Goal: Information Seeking & Learning: Learn about a topic

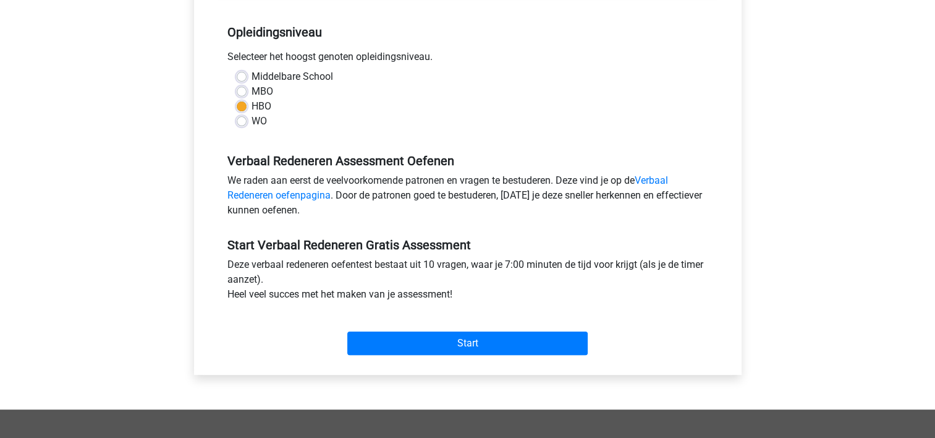
scroll to position [247, 0]
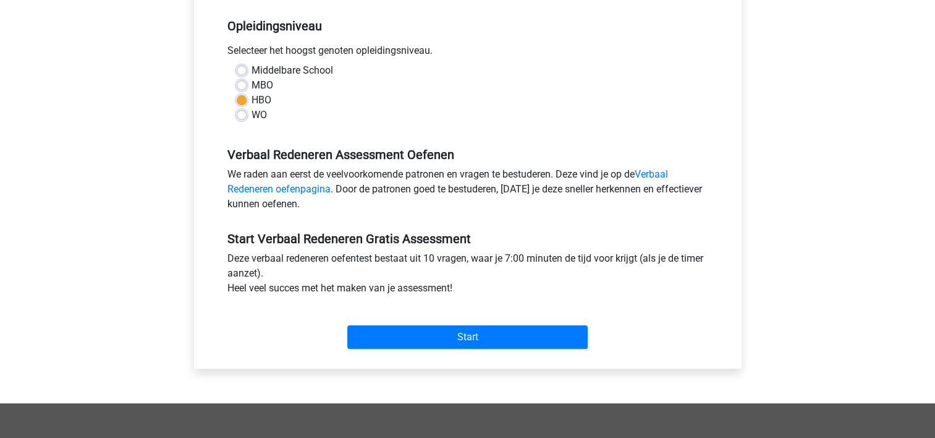
drag, startPoint x: 244, startPoint y: 116, endPoint x: 257, endPoint y: 126, distance: 16.7
click at [252, 116] on label "WO" at bounding box center [259, 115] width 15 height 15
click at [244, 116] on input "WO" at bounding box center [242, 114] width 10 height 12
radio input "true"
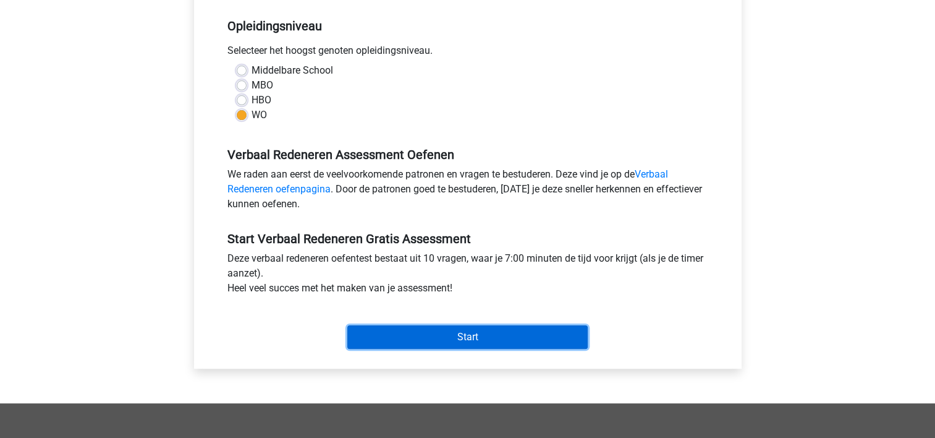
click at [490, 340] on input "Start" at bounding box center [467, 336] width 240 height 23
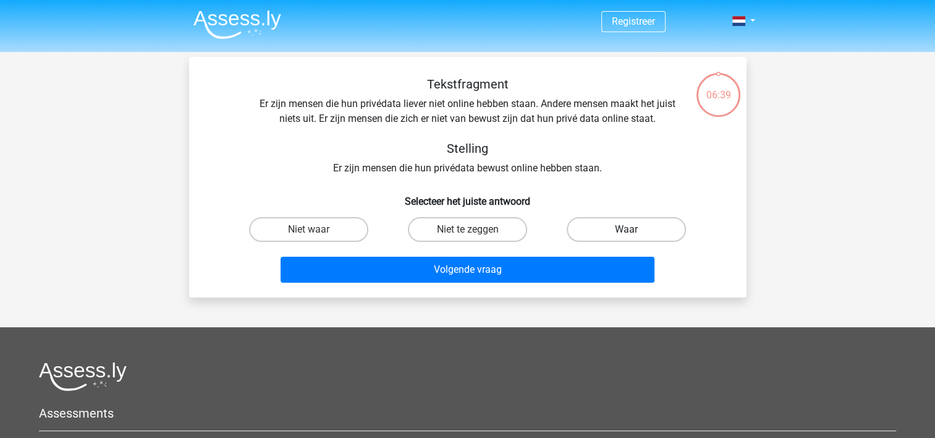
click at [618, 229] on label "Waar" at bounding box center [626, 229] width 119 height 25
click at [627, 229] on input "Waar" at bounding box center [631, 233] width 8 height 8
radio input "true"
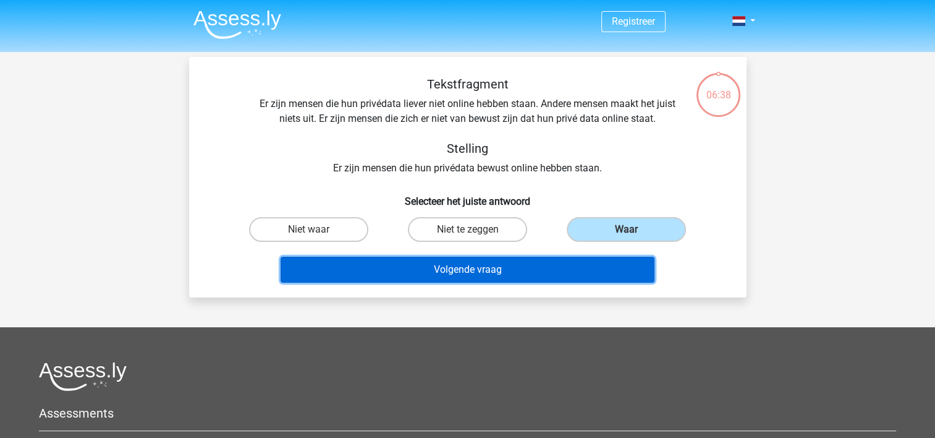
click at [475, 276] on button "Volgende vraag" at bounding box center [468, 270] width 374 height 26
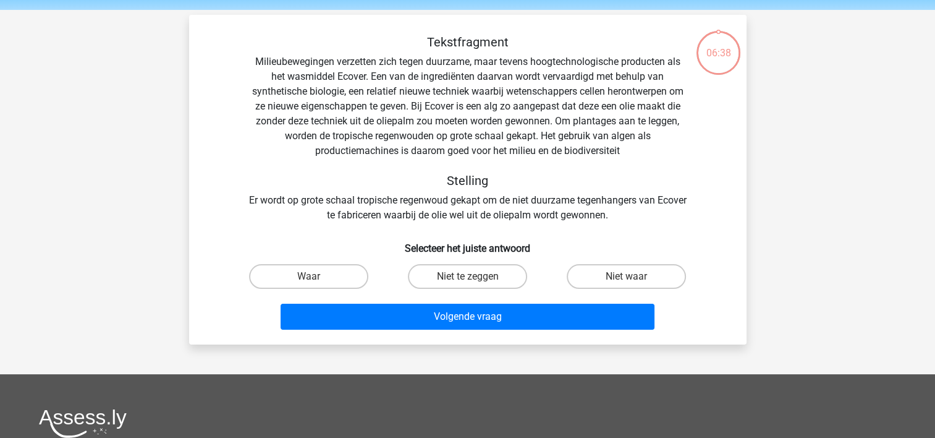
scroll to position [57, 0]
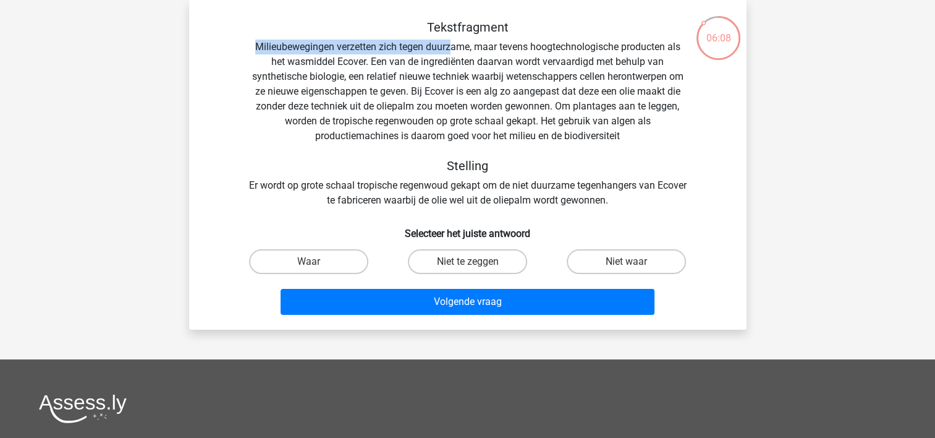
drag, startPoint x: 252, startPoint y: 44, endPoint x: 452, endPoint y: 47, distance: 200.3
click at [452, 47] on div "Tekstfragment Milieubewegingen verzetten zich tegen duurzame, maar tevens hoogt…" at bounding box center [468, 114] width 518 height 188
drag, startPoint x: 452, startPoint y: 47, endPoint x: 506, endPoint y: 65, distance: 57.3
click at [506, 65] on div "Tekstfragment Milieubewegingen verzetten zich tegen duurzame, maar tevens hoogt…" at bounding box center [468, 114] width 518 height 188
drag, startPoint x: 506, startPoint y: 65, endPoint x: 682, endPoint y: 77, distance: 176.6
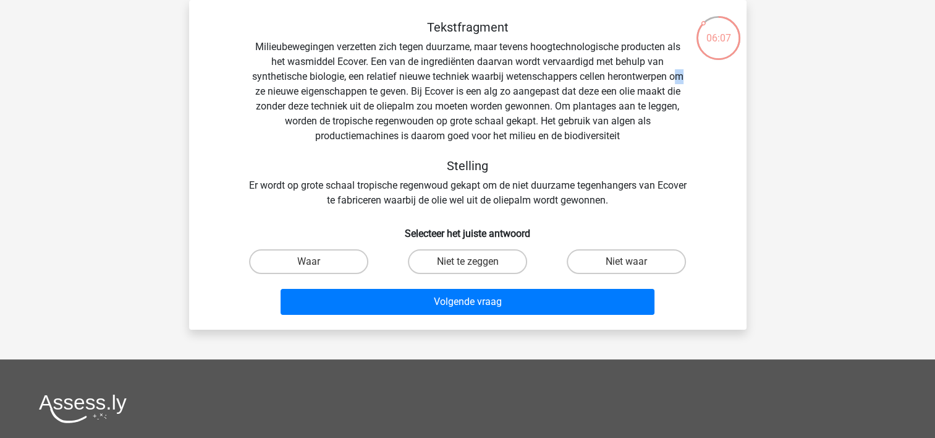
click at [682, 77] on div "Tekstfragment Milieubewegingen verzetten zich tegen duurzame, maar tevens hoogt…" at bounding box center [468, 114] width 518 height 188
drag, startPoint x: 682, startPoint y: 77, endPoint x: 764, endPoint y: 121, distance: 92.9
click at [764, 121] on div "Registreer Nederlands English" at bounding box center [467, 314] width 935 height 742
click at [630, 264] on input "Niet waar" at bounding box center [631, 265] width 8 height 8
radio input "true"
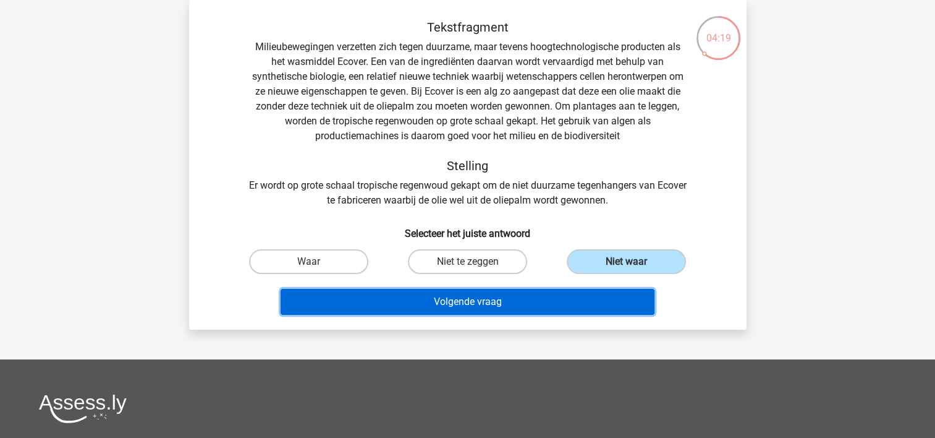
click at [429, 302] on button "Volgende vraag" at bounding box center [468, 302] width 374 height 26
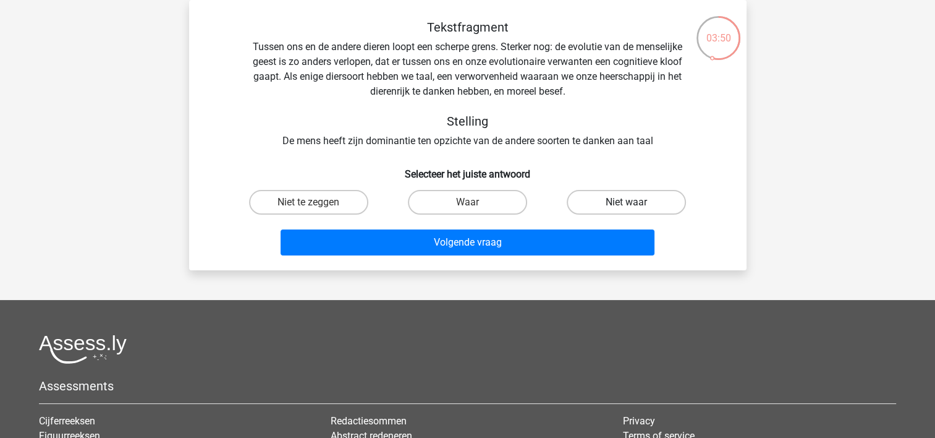
click at [617, 197] on label "Niet waar" at bounding box center [626, 202] width 119 height 25
click at [627, 202] on input "Niet waar" at bounding box center [631, 206] width 8 height 8
radio input "true"
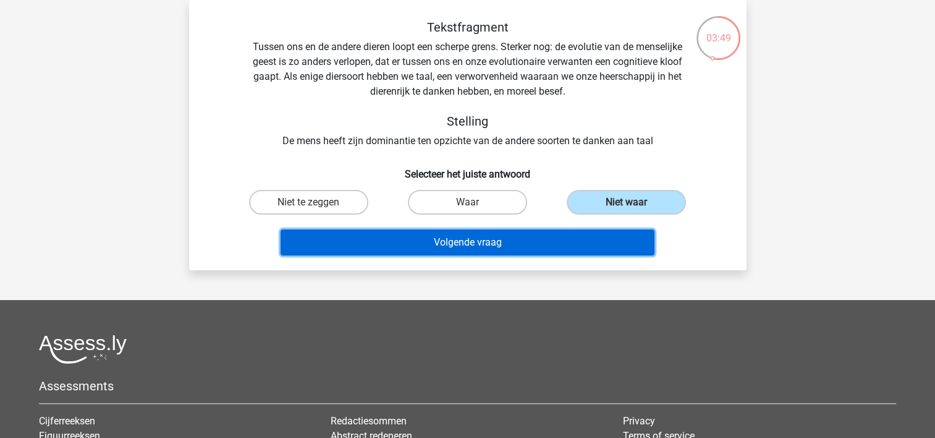
click at [417, 236] on button "Volgende vraag" at bounding box center [468, 242] width 374 height 26
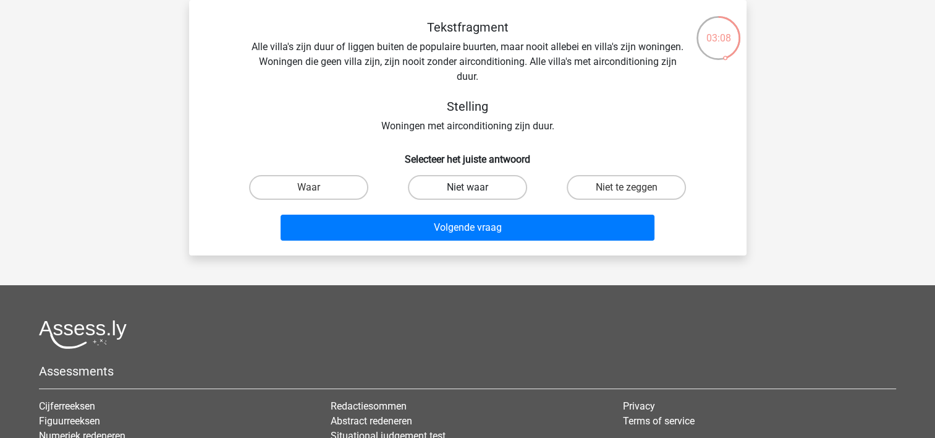
click at [458, 188] on label "Niet waar" at bounding box center [467, 187] width 119 height 25
click at [467, 188] on input "Niet waar" at bounding box center [471, 191] width 8 height 8
radio input "true"
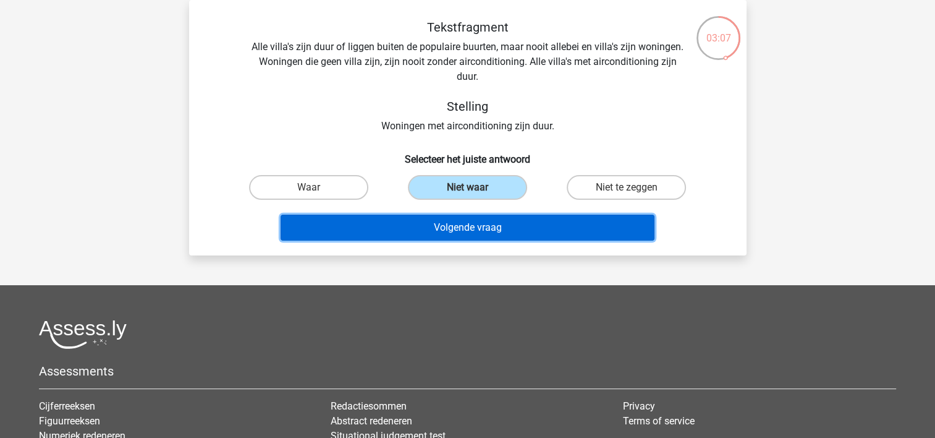
click at [467, 227] on button "Volgende vraag" at bounding box center [468, 228] width 374 height 26
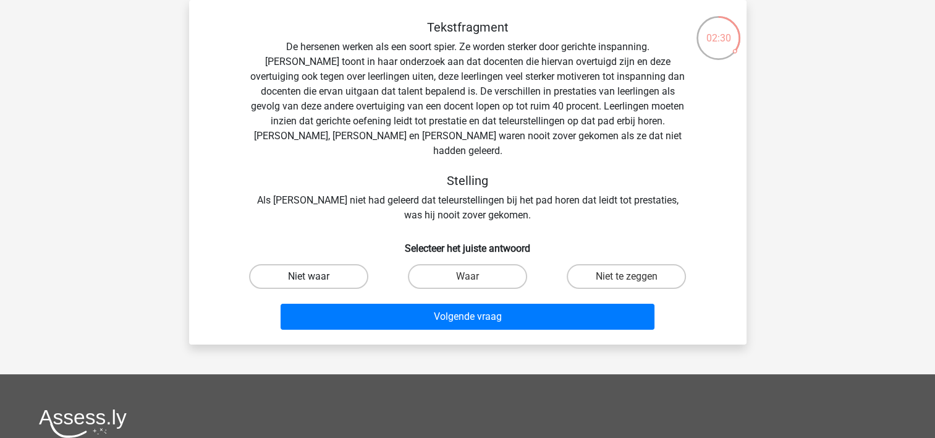
click at [349, 264] on label "Niet waar" at bounding box center [308, 276] width 119 height 25
click at [317, 276] on input "Niet waar" at bounding box center [312, 280] width 8 height 8
radio input "true"
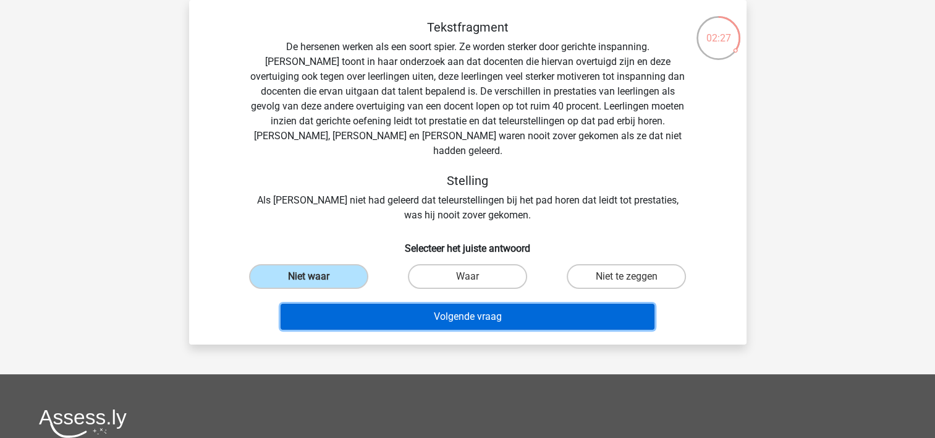
click at [486, 304] on button "Volgende vraag" at bounding box center [468, 317] width 374 height 26
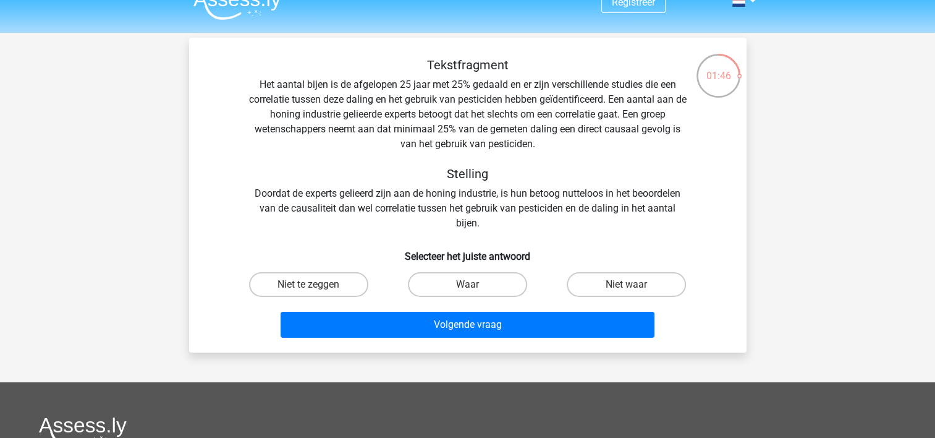
scroll to position [0, 0]
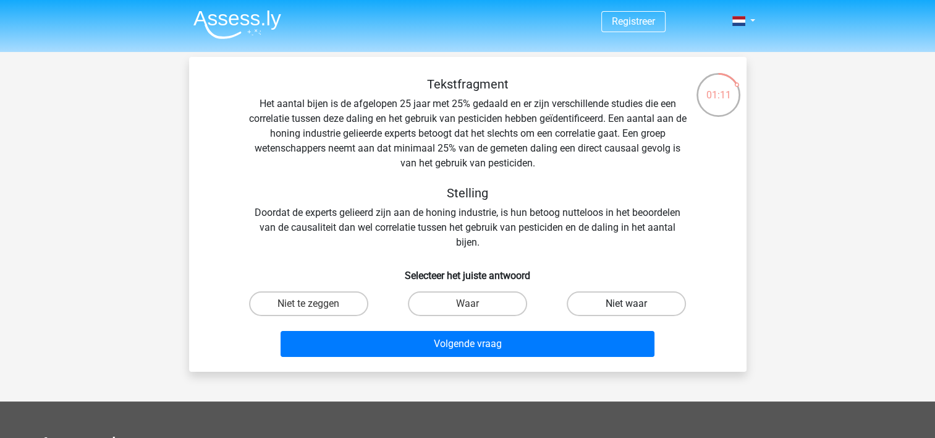
click at [596, 307] on label "Niet waar" at bounding box center [626, 303] width 119 height 25
click at [627, 307] on input "Niet waar" at bounding box center [631, 308] width 8 height 8
radio input "true"
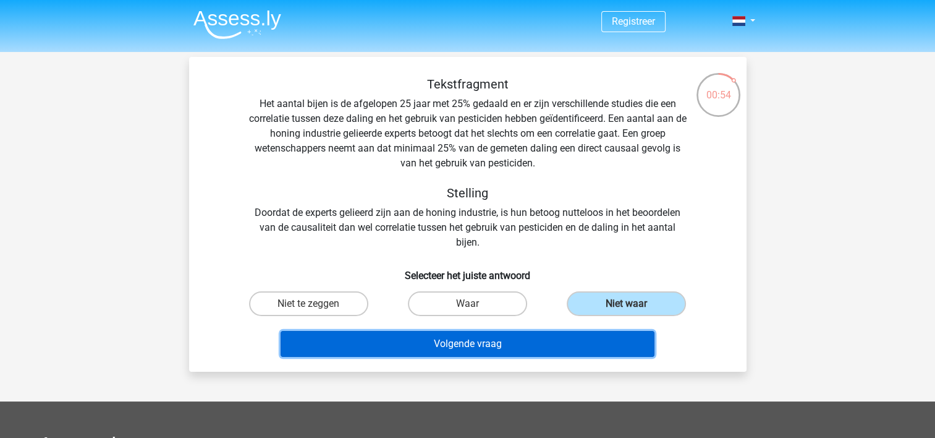
click at [470, 346] on button "Volgende vraag" at bounding box center [468, 344] width 374 height 26
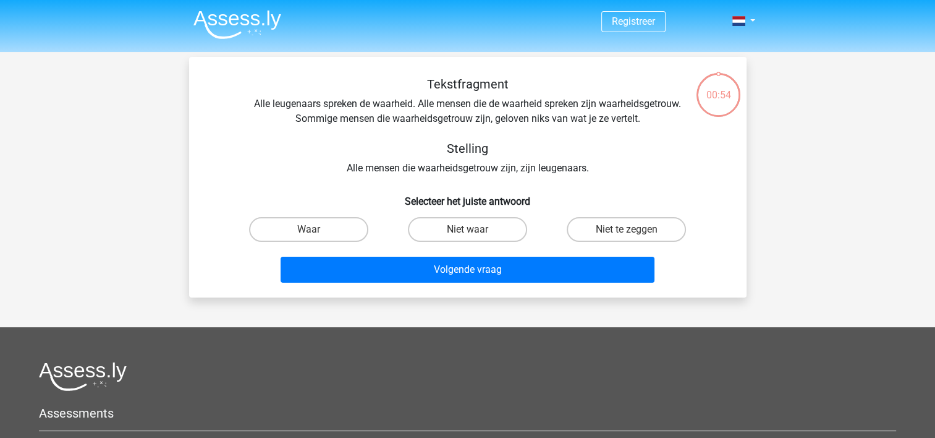
scroll to position [57, 0]
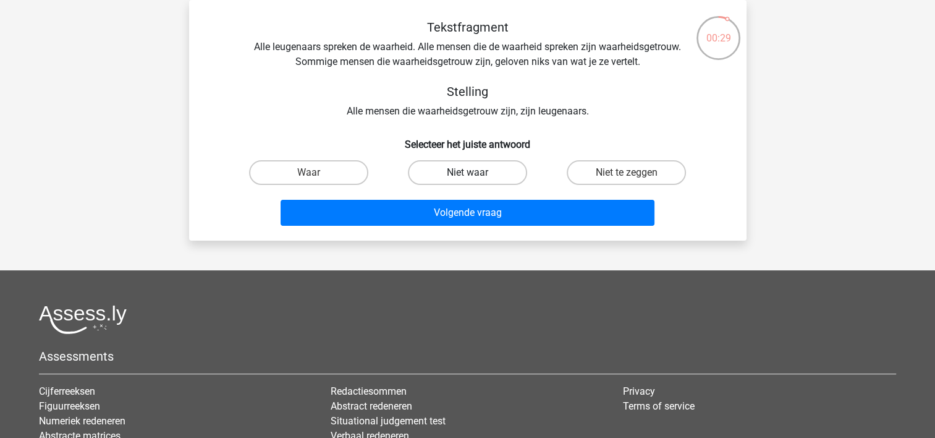
click at [431, 172] on label "Niet waar" at bounding box center [467, 172] width 119 height 25
click at [467, 172] on input "Niet waar" at bounding box center [471, 176] width 8 height 8
radio input "true"
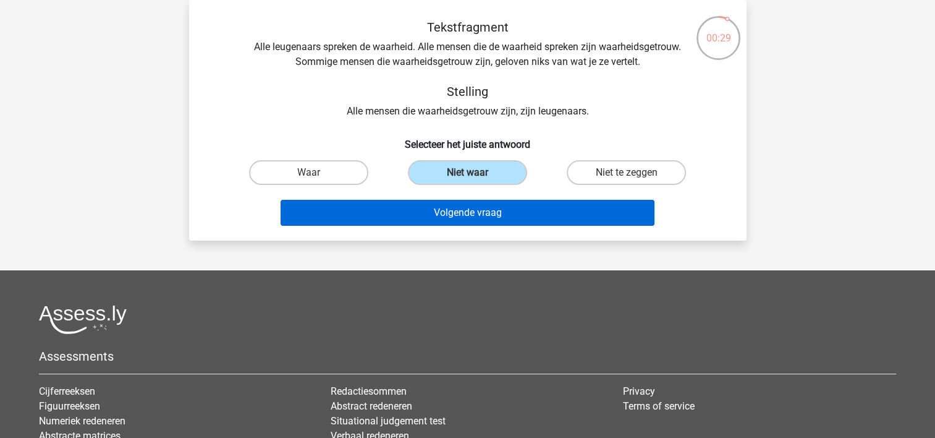
click at [422, 199] on div "Volgende vraag" at bounding box center [468, 210] width 518 height 41
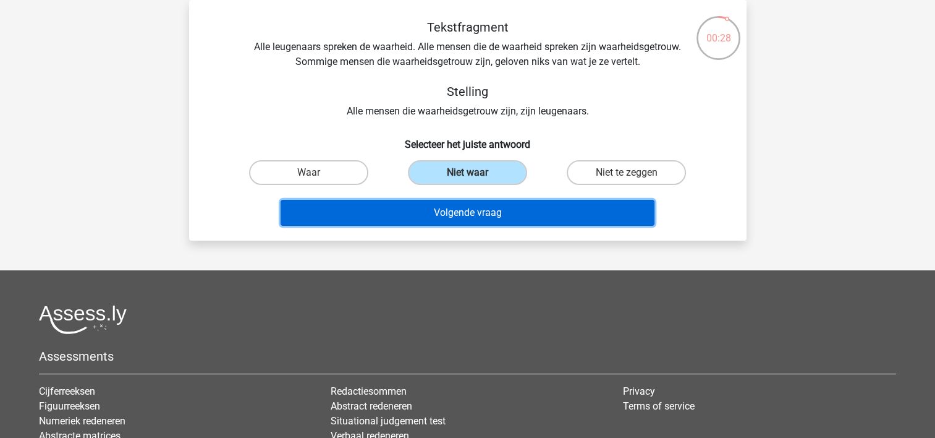
click at [417, 206] on button "Volgende vraag" at bounding box center [468, 213] width 374 height 26
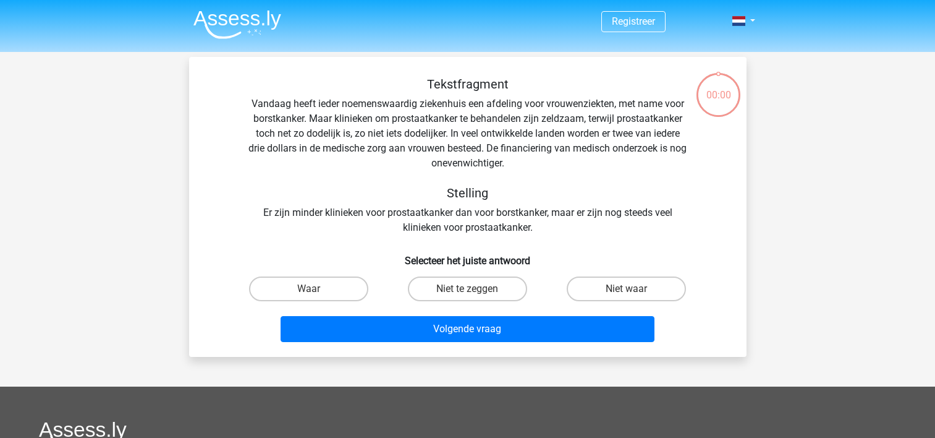
scroll to position [57, 0]
